Goal: Find contact information: Find contact information

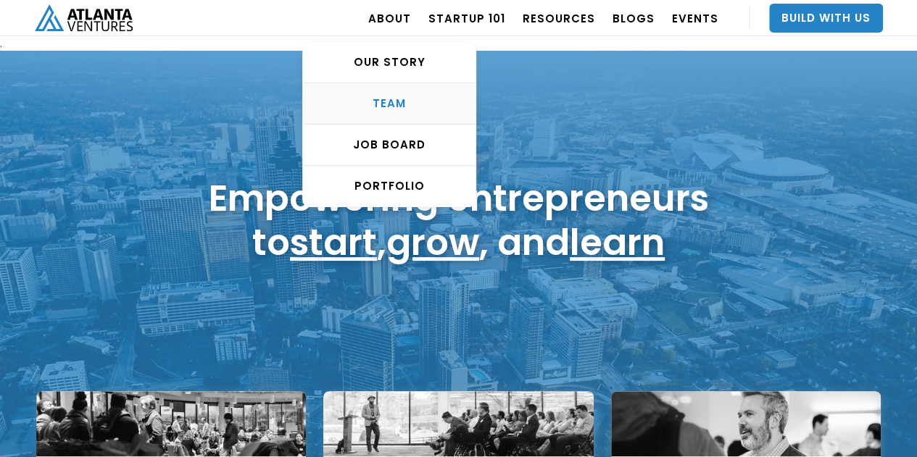
click at [413, 99] on div "TEAM" at bounding box center [389, 103] width 173 height 14
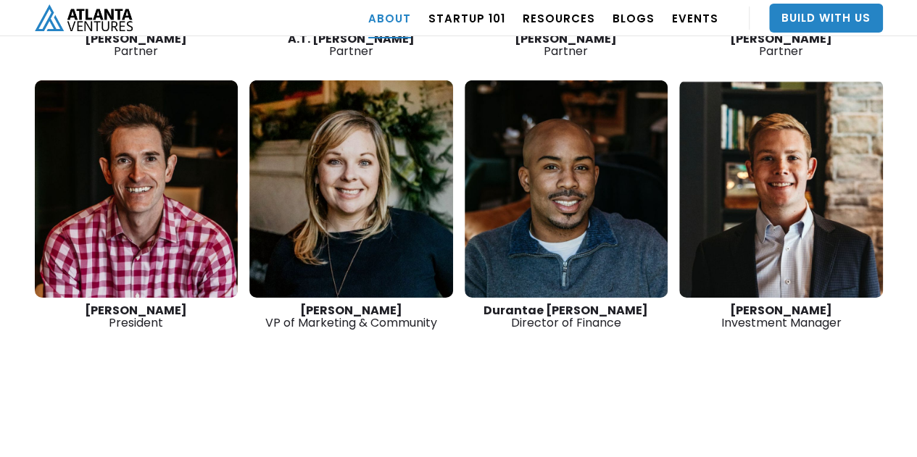
scroll to position [2352, 0]
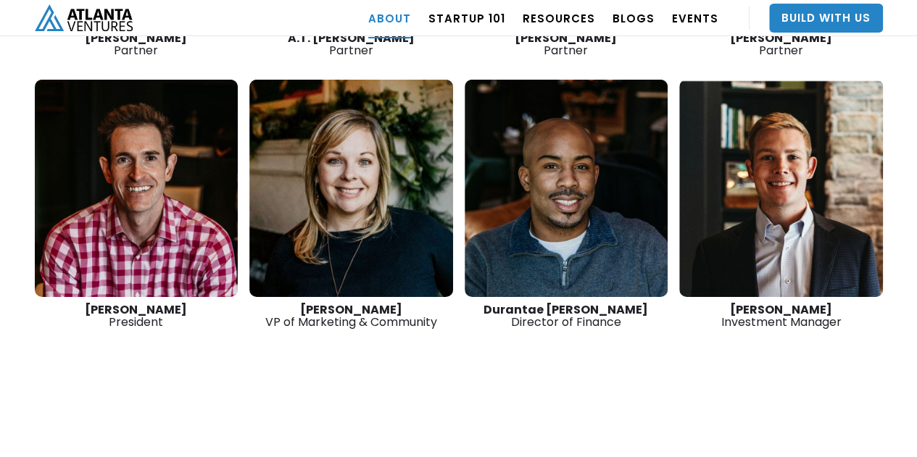
click at [167, 192] on link at bounding box center [137, 188] width 204 height 217
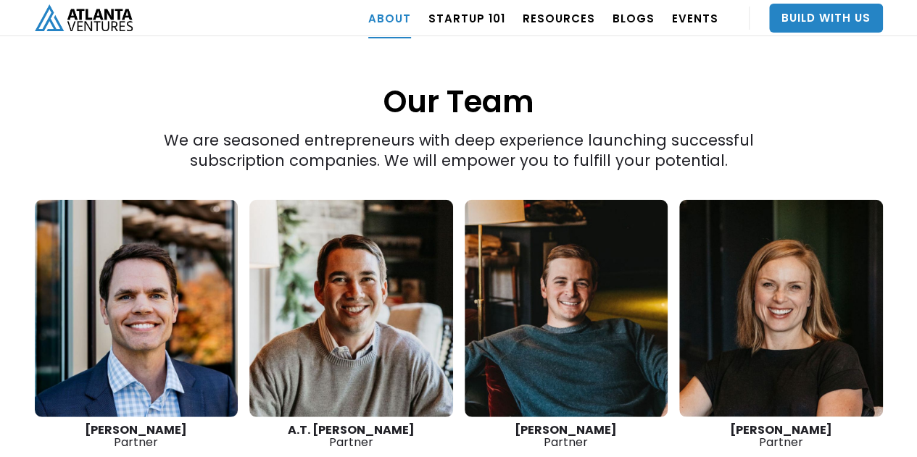
scroll to position [1960, 0]
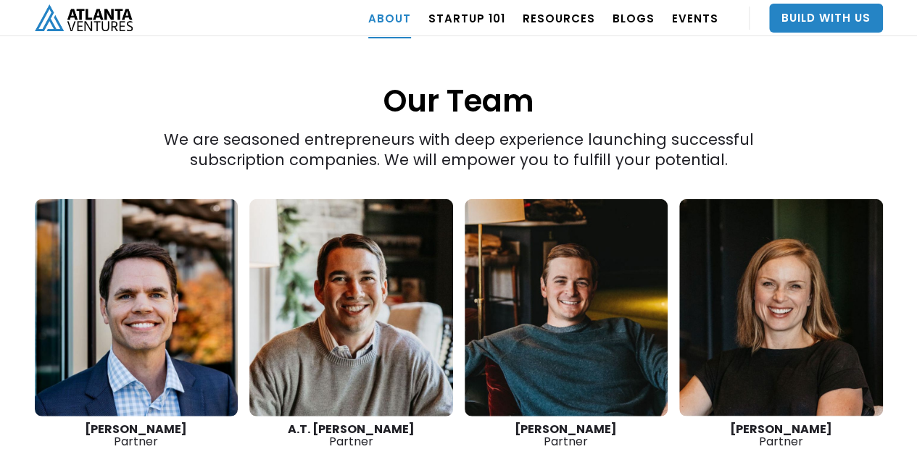
click at [174, 246] on link at bounding box center [137, 307] width 204 height 217
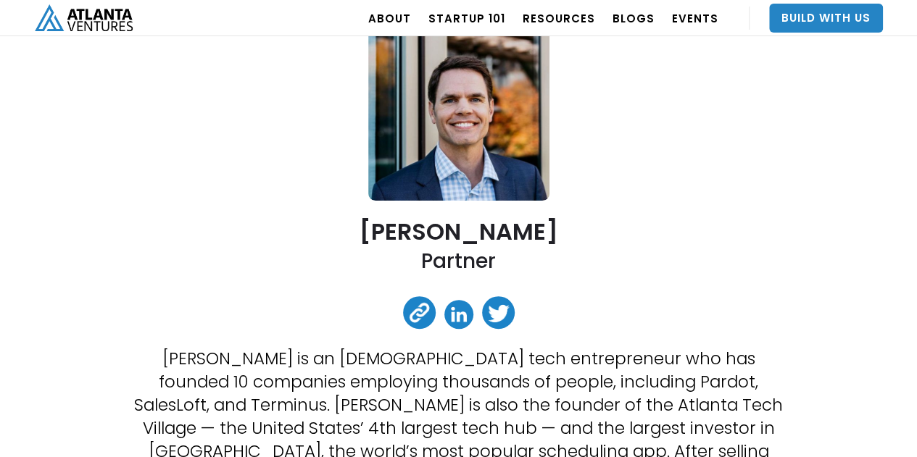
scroll to position [119, 0]
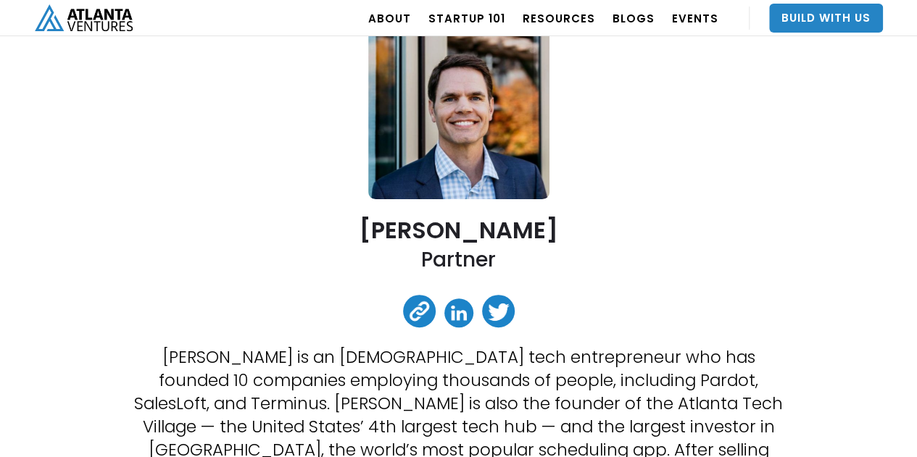
click at [415, 320] on link at bounding box center [419, 311] width 33 height 33
